Goal: Task Accomplishment & Management: Use online tool/utility

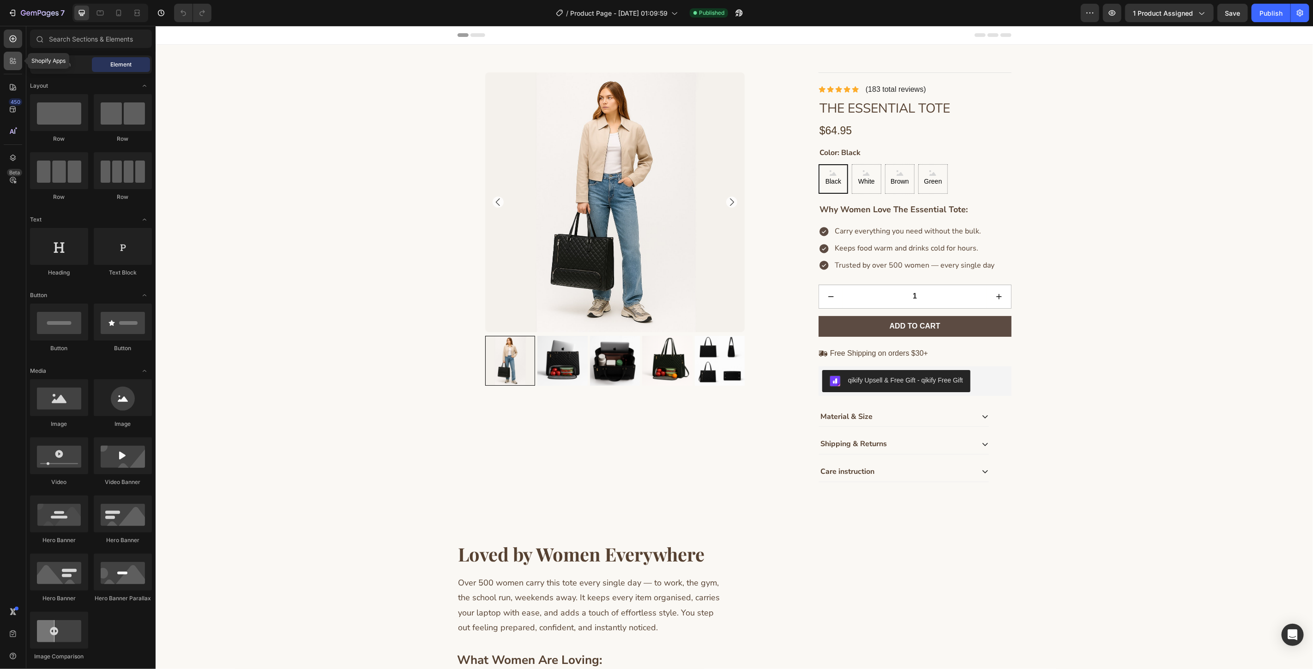
click at [14, 59] on icon at bounding box center [14, 59] width 3 height 3
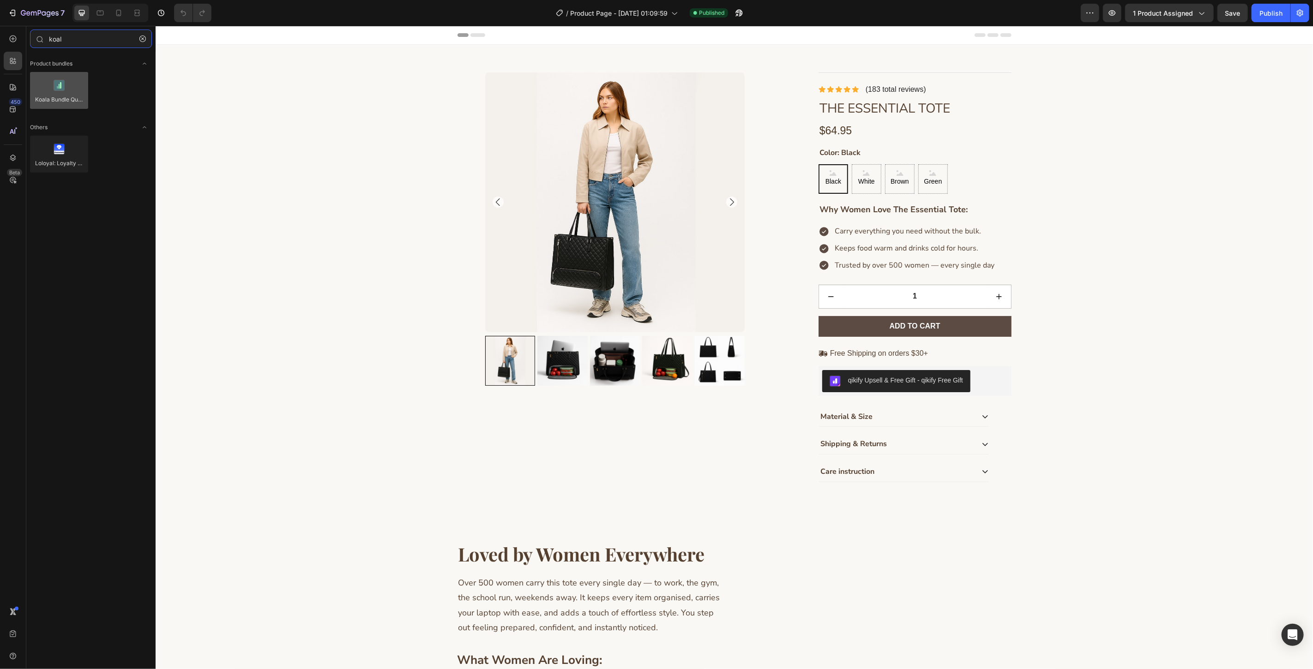
type input "koal"
drag, startPoint x: 203, startPoint y: 118, endPoint x: 846, endPoint y: 388, distance: 697.2
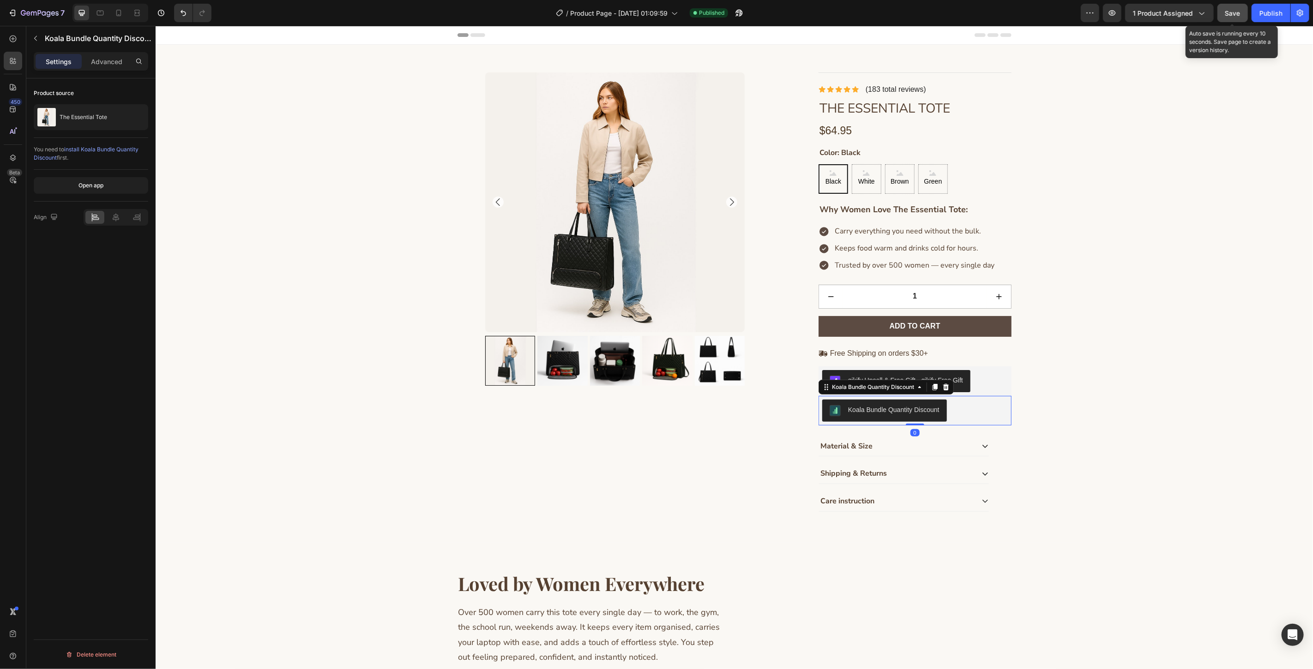
click at [1244, 17] on button "Save" at bounding box center [1232, 13] width 30 height 18
click at [1256, 18] on button "Publish" at bounding box center [1270, 13] width 39 height 18
click at [1014, 379] on div "Product Images Icon Icon Icon Icon Icon Icon List (183 total reviews) Text Bloc…" at bounding box center [734, 298] width 1102 height 452
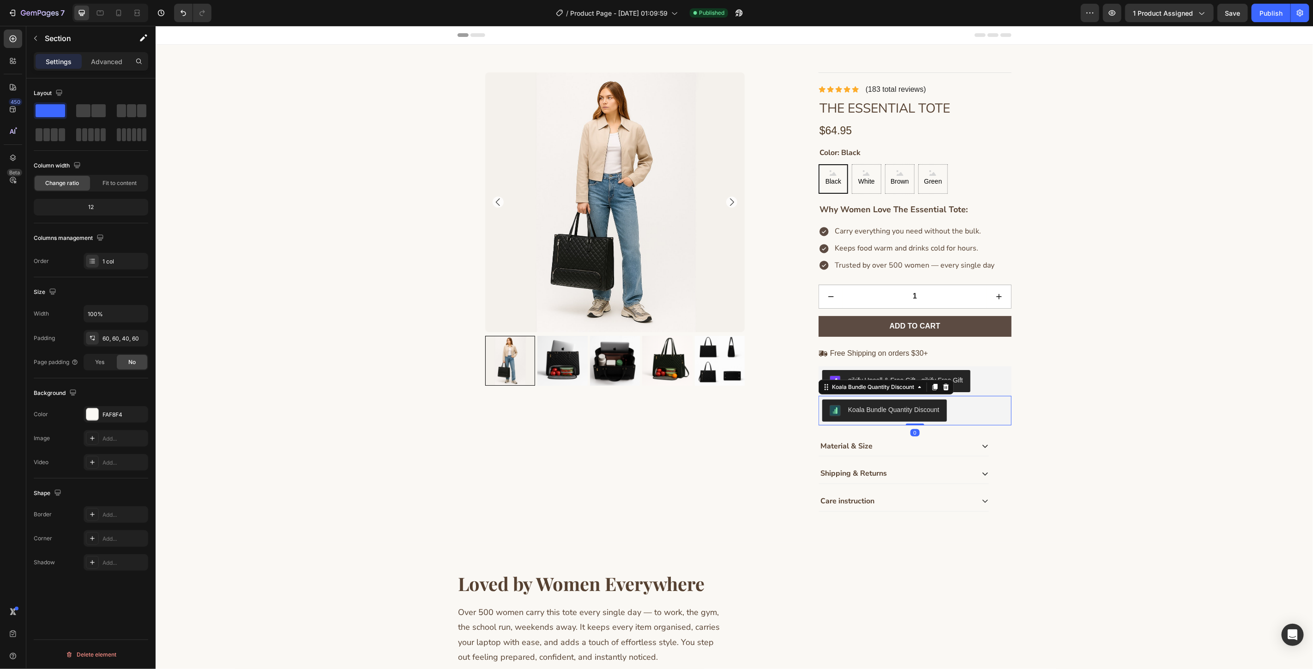
click at [979, 402] on div "Koala Bundle Quantity Discount" at bounding box center [915, 410] width 186 height 22
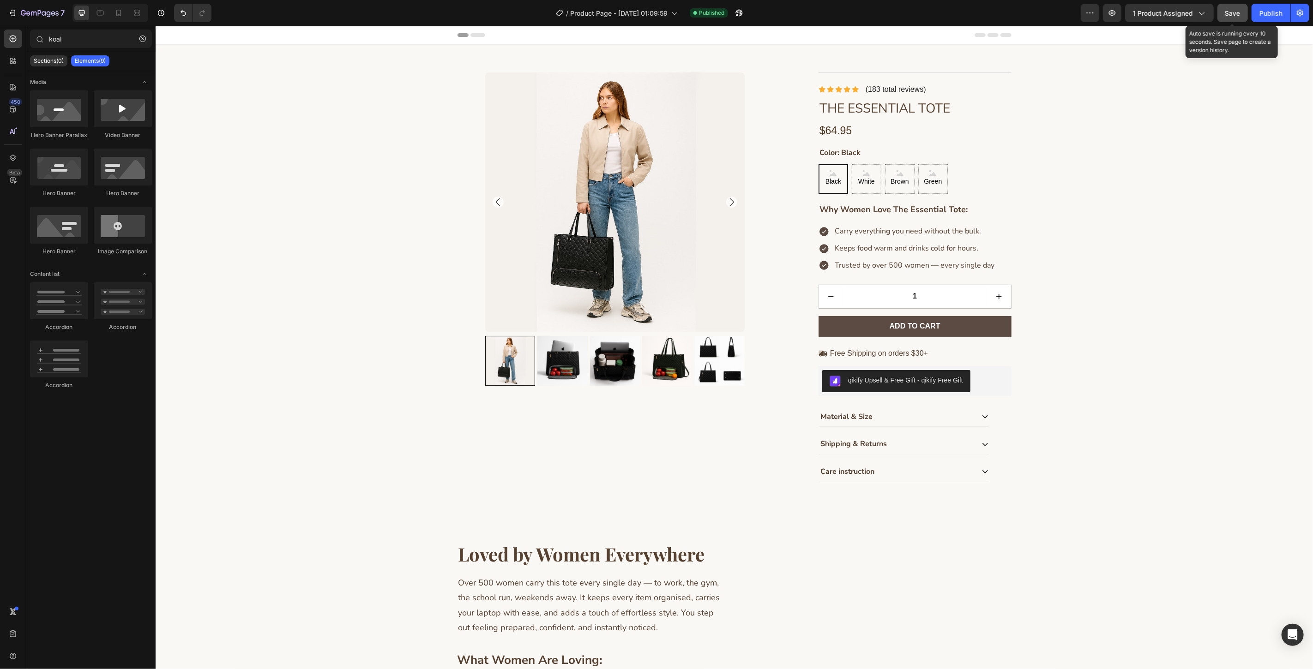
click at [1237, 12] on span "Save" at bounding box center [1232, 13] width 15 height 8
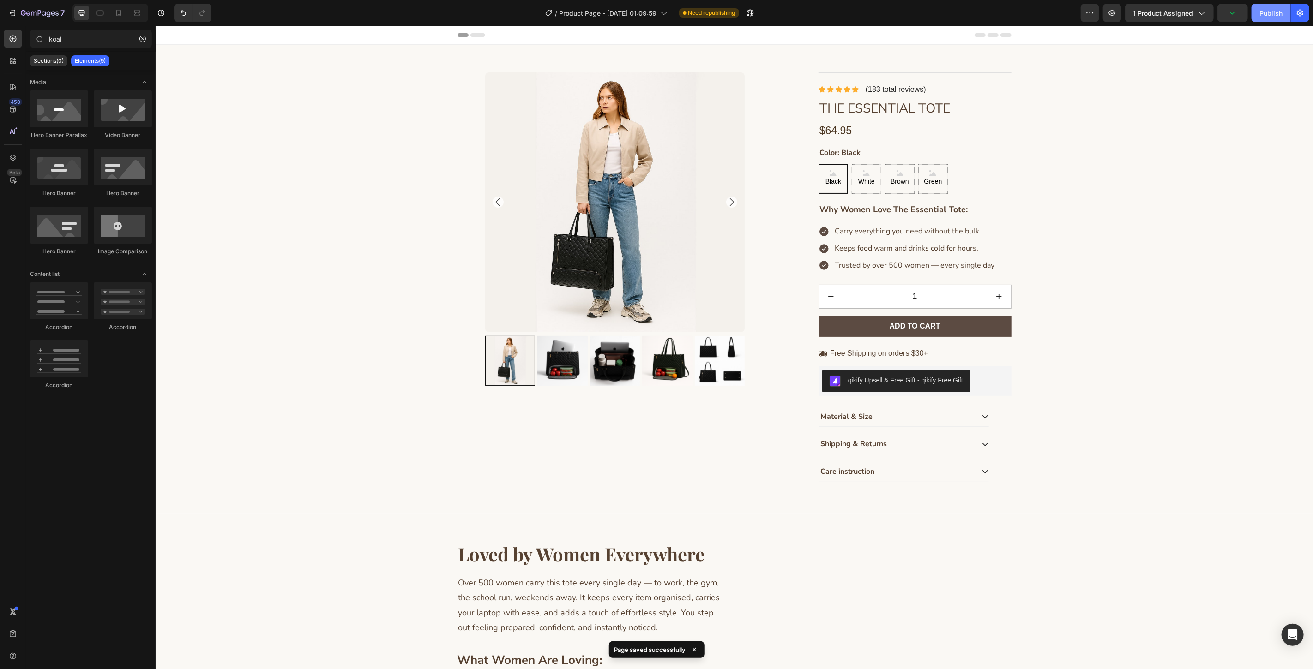
click at [1261, 17] on div "Publish" at bounding box center [1270, 13] width 23 height 10
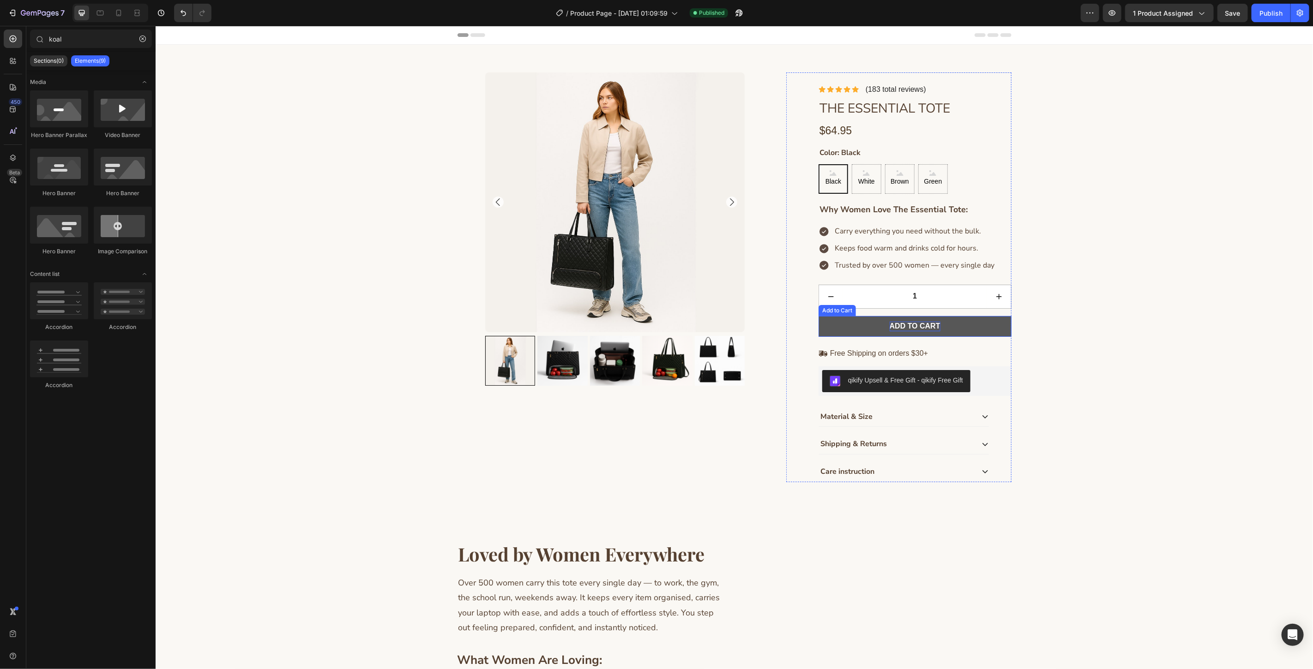
click at [897, 326] on div "Add to cart" at bounding box center [914, 326] width 51 height 10
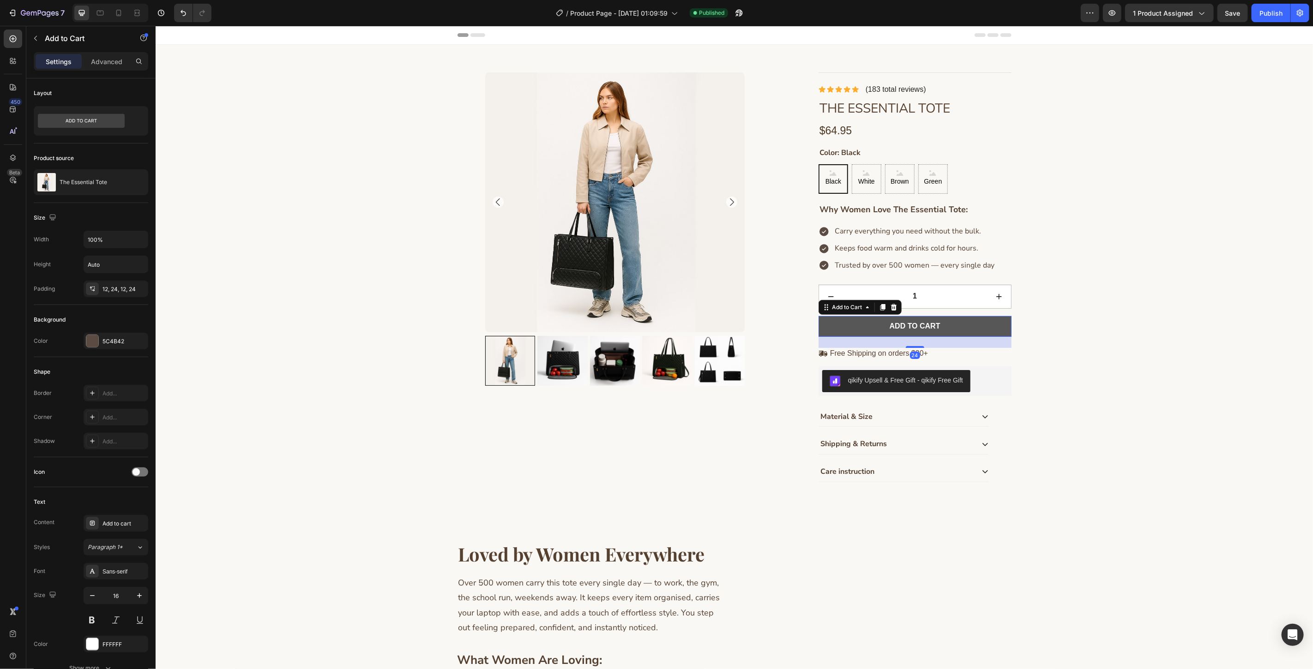
click at [954, 328] on button "Add to cart" at bounding box center [914, 326] width 193 height 21
click at [1093, 357] on div "Product Images Icon Icon Icon Icon Icon Icon List (183 total reviews) Text Bloc…" at bounding box center [734, 283] width 1102 height 423
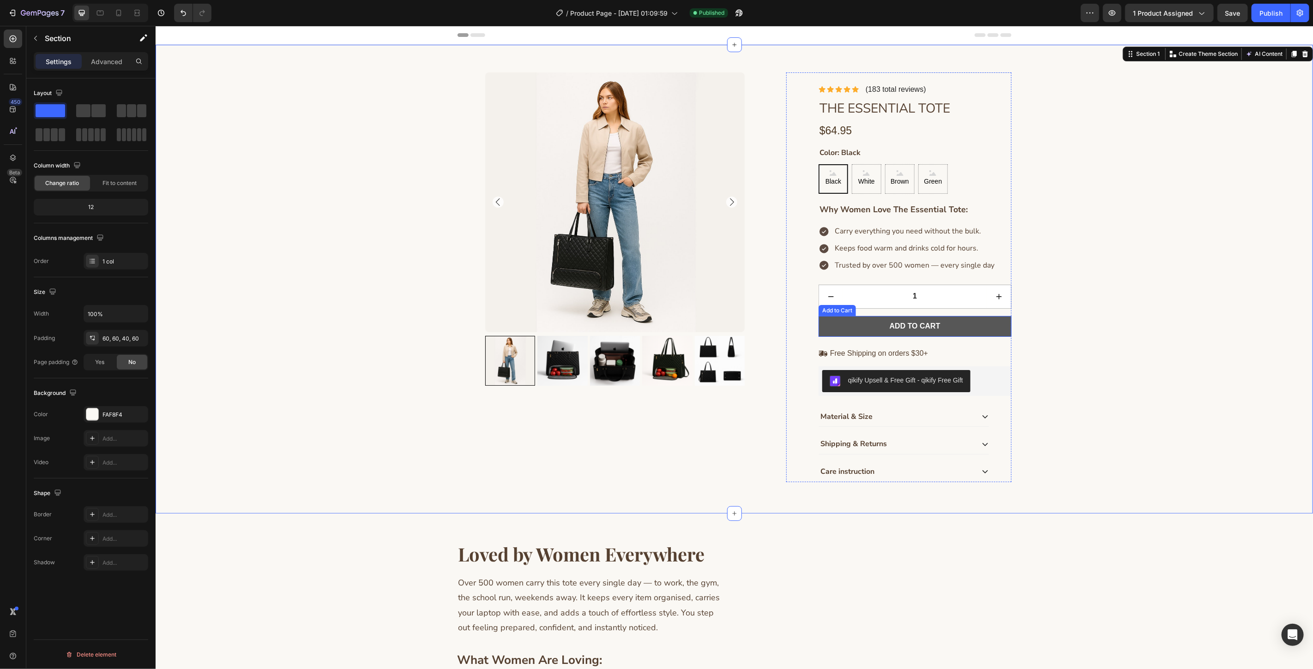
click at [952, 320] on button "Add to cart" at bounding box center [914, 326] width 193 height 21
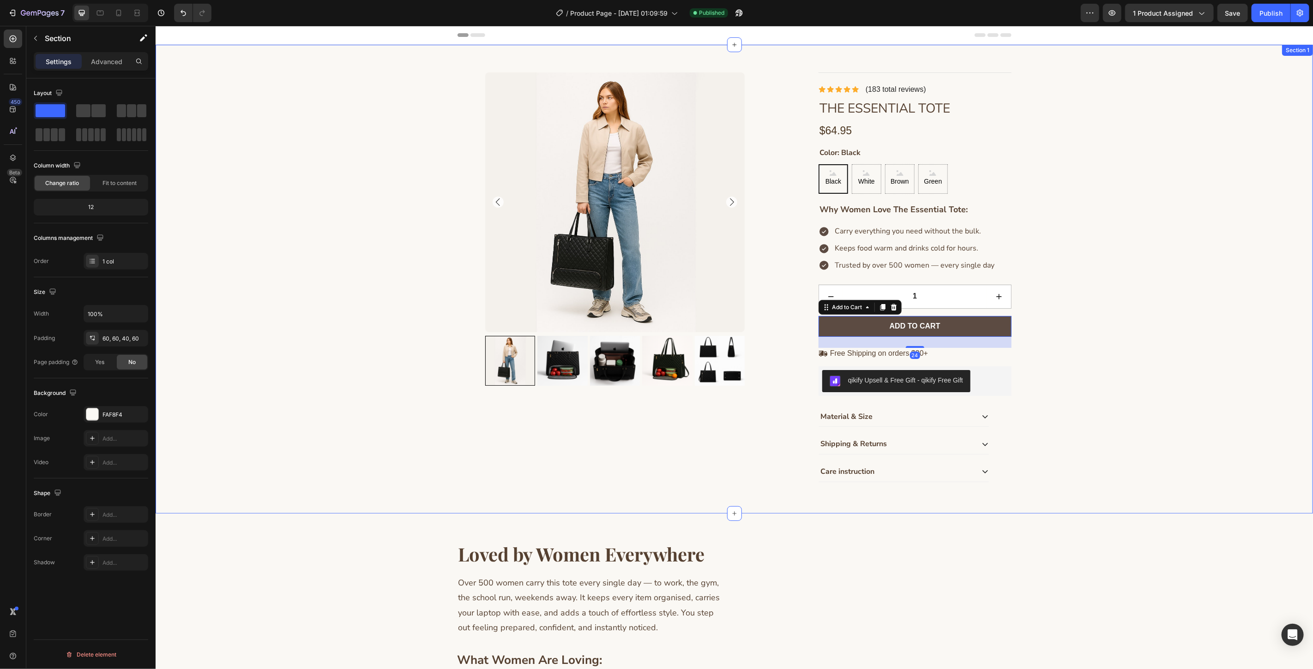
click at [1156, 302] on div "Product Images Icon Icon Icon Icon Icon Icon List (183 total reviews) Text Bloc…" at bounding box center [734, 283] width 1102 height 423
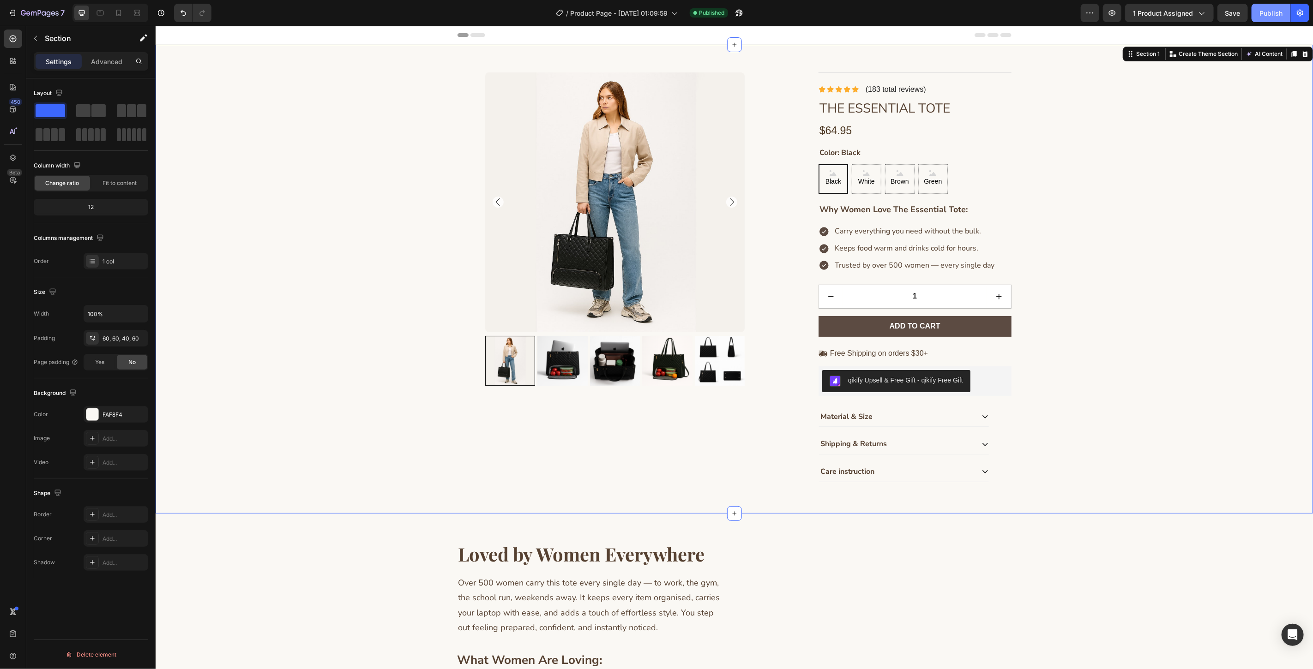
click at [1269, 18] on button "Publish" at bounding box center [1270, 13] width 39 height 18
click at [16, 14] on icon "button" at bounding box center [12, 12] width 9 height 9
